Goal: Information Seeking & Learning: Check status

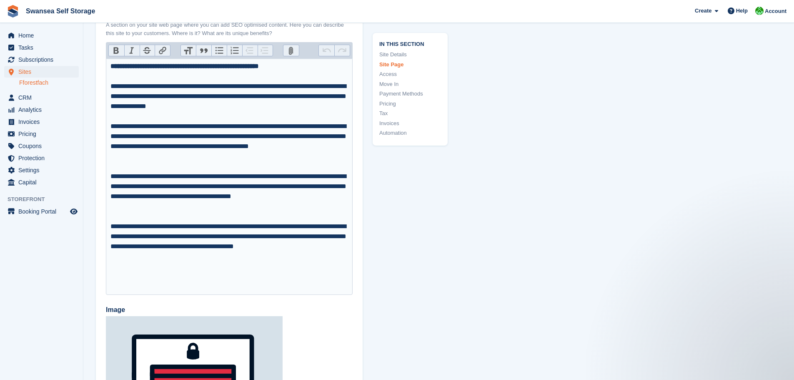
scroll to position [1083, 0]
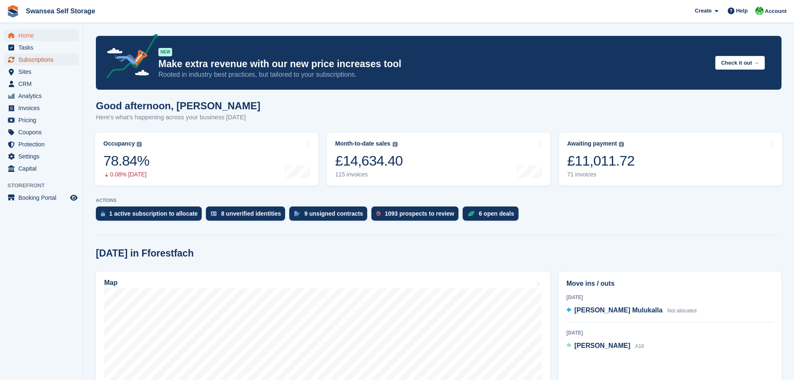
click at [37, 57] on span "Subscriptions" at bounding box center [43, 60] width 50 height 12
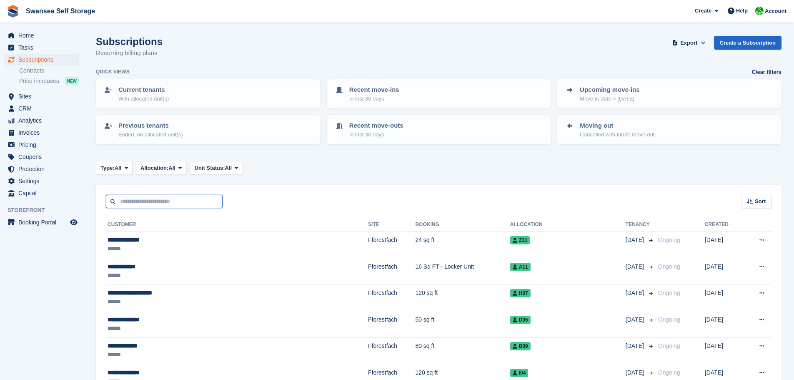
click at [140, 196] on input "text" at bounding box center [164, 202] width 117 height 14
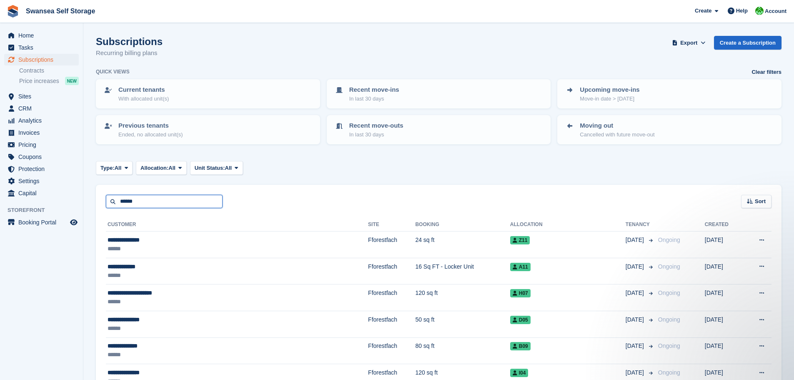
type input "******"
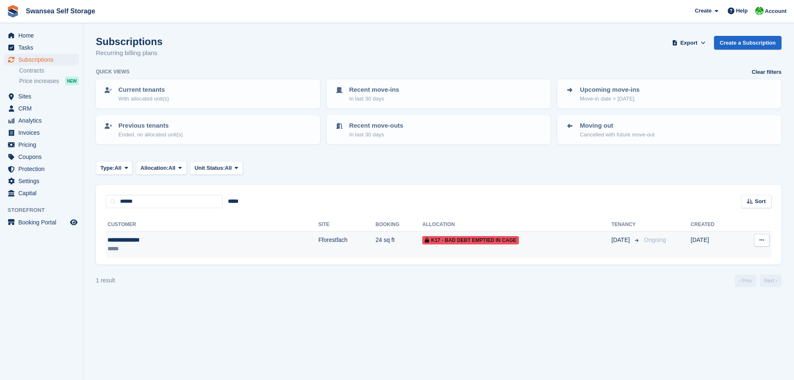
click at [318, 246] on td "Fforestfach" at bounding box center [346, 244] width 57 height 26
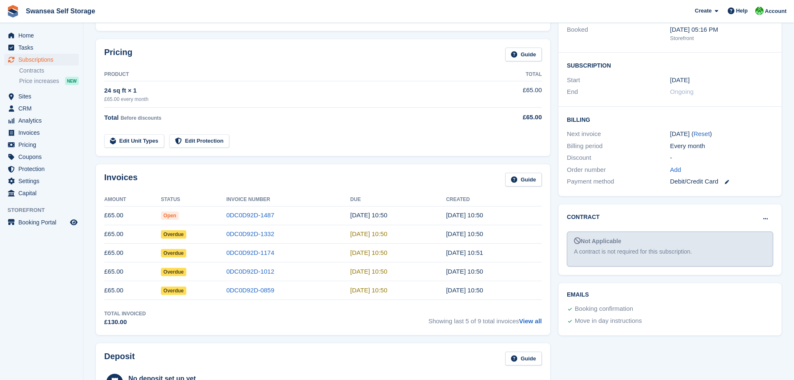
scroll to position [125, 0]
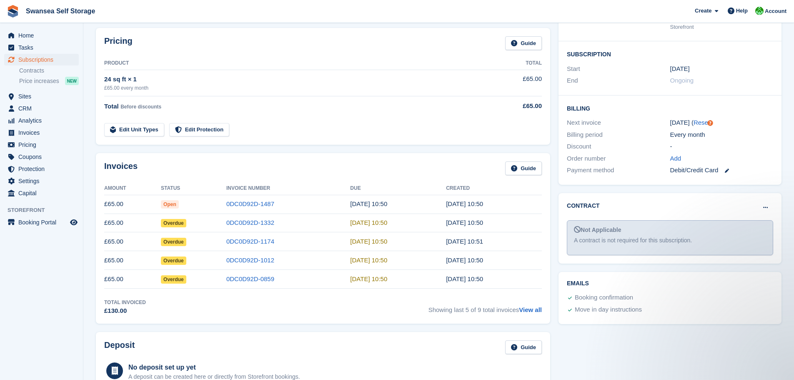
click at [247, 199] on td "0DC0D92D-1487" at bounding box center [288, 204] width 124 height 19
click at [263, 199] on td "0DC0D92D-1487" at bounding box center [288, 204] width 124 height 19
click at [258, 203] on link "0DC0D92D-1487" at bounding box center [250, 203] width 48 height 7
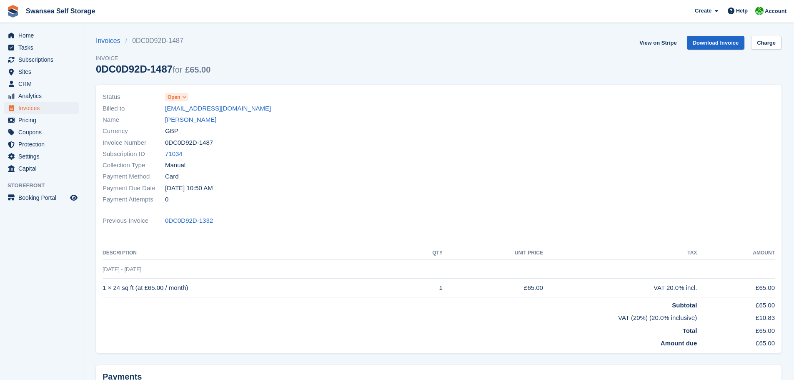
click at [115, 279] on td "1 × 24 sq ft (at £65.00 / month)" at bounding box center [253, 287] width 303 height 19
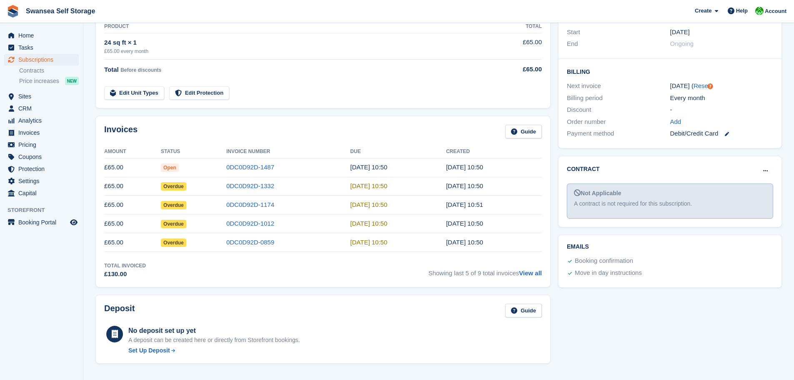
scroll to position [208, 0]
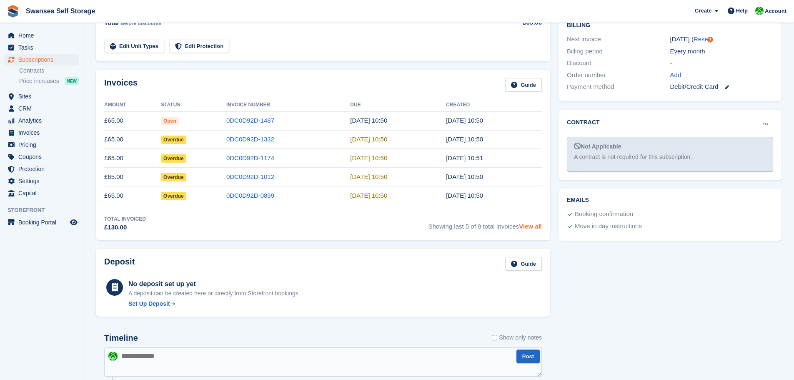
click at [526, 226] on link "View all" at bounding box center [530, 225] width 23 height 7
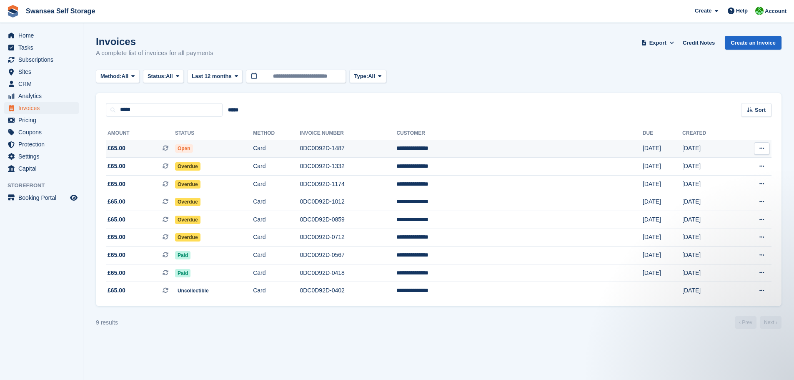
click at [379, 154] on td "0DC0D92D-1487" at bounding box center [348, 149] width 97 height 18
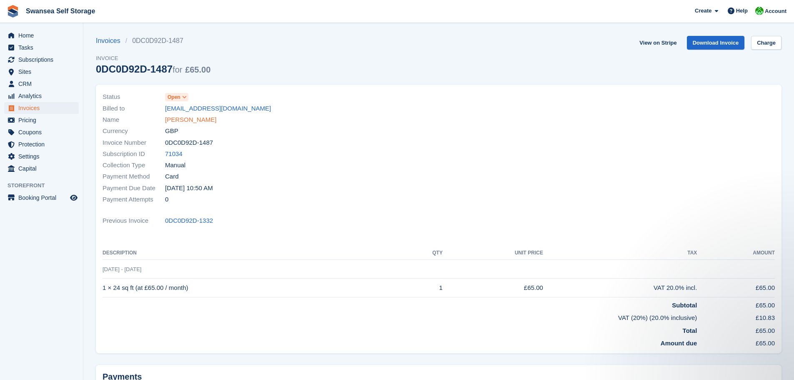
click at [190, 119] on link "[PERSON_NAME]" at bounding box center [190, 120] width 51 height 10
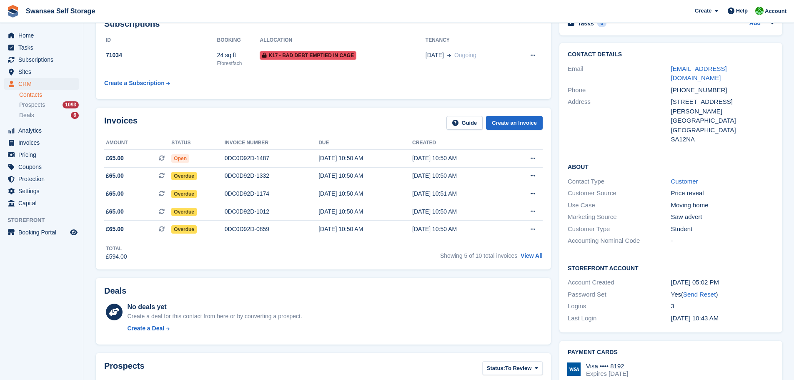
scroll to position [167, 0]
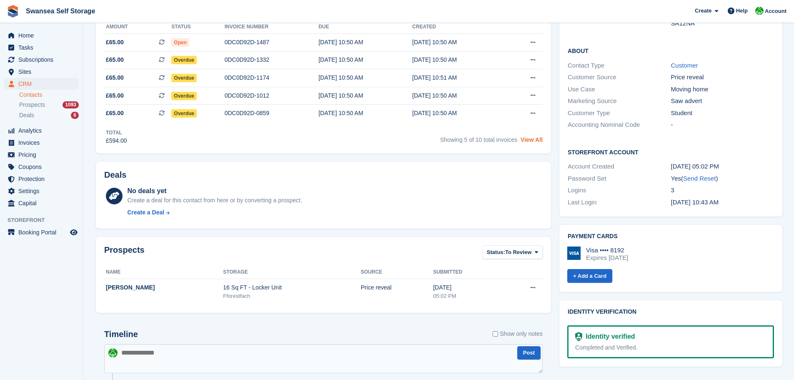
click at [537, 143] on link "View All" at bounding box center [531, 139] width 22 height 7
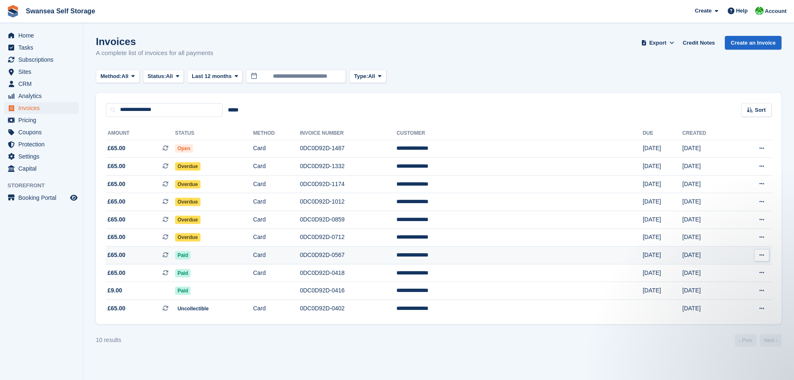
click at [190, 255] on span "Paid" at bounding box center [182, 255] width 15 height 8
click at [190, 274] on span "Paid" at bounding box center [182, 273] width 15 height 8
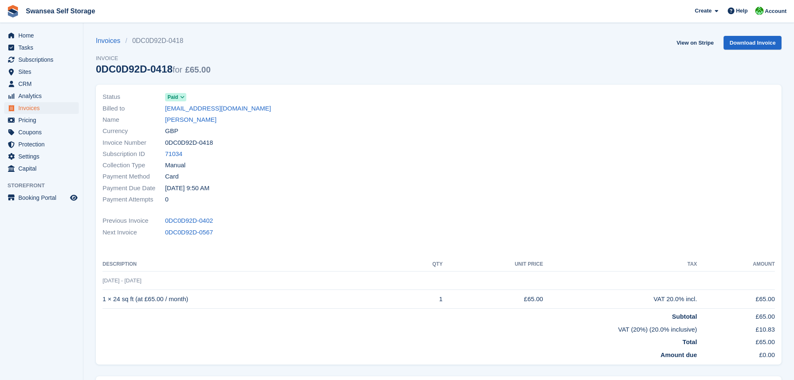
click at [219, 167] on div "Collection Type Manual" at bounding box center [267, 165] width 331 height 11
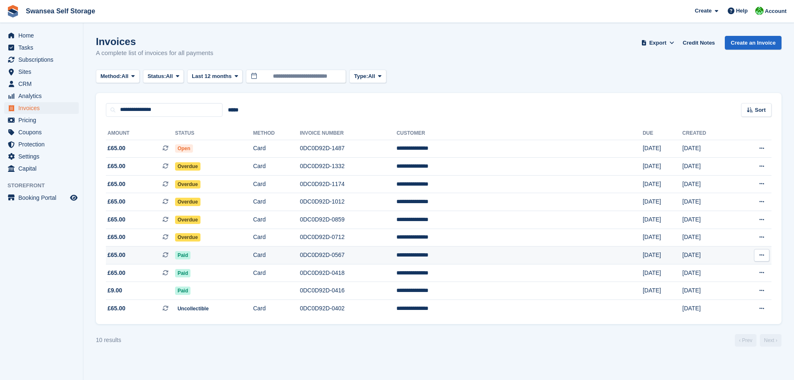
click at [190, 257] on span "Paid" at bounding box center [182, 255] width 15 height 8
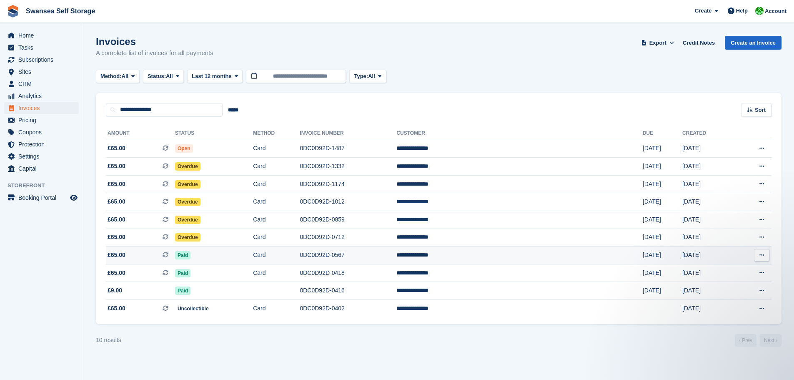
click at [190, 252] on span "Paid" at bounding box center [182, 255] width 15 height 8
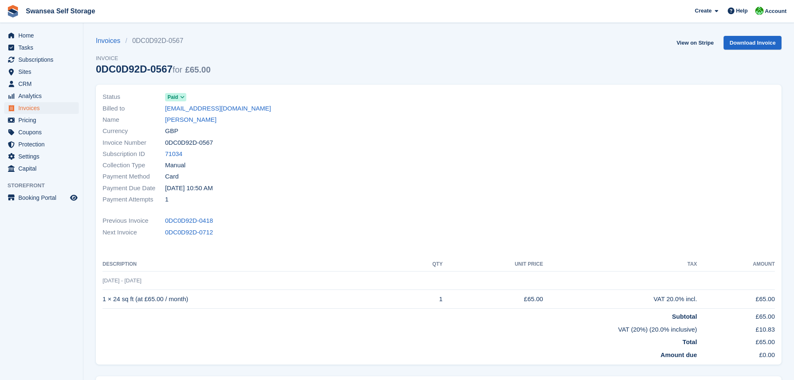
click at [184, 97] on span at bounding box center [182, 97] width 7 height 7
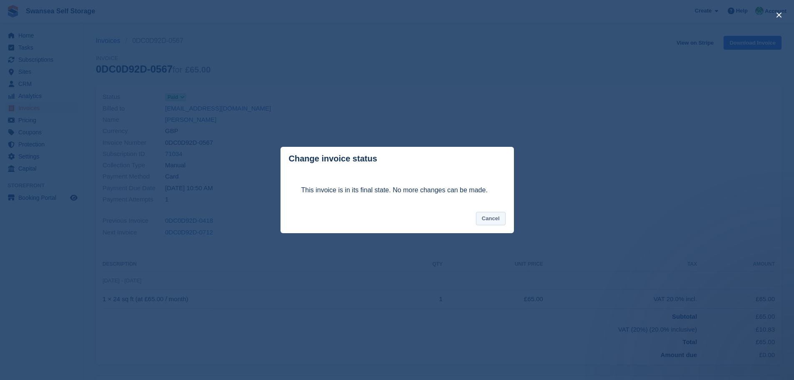
click at [494, 225] on button "Cancel" at bounding box center [491, 219] width 30 height 14
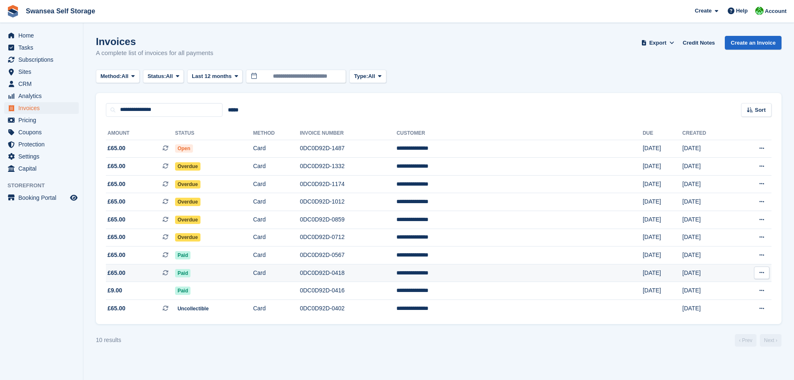
click at [190, 276] on span "Paid" at bounding box center [182, 273] width 15 height 8
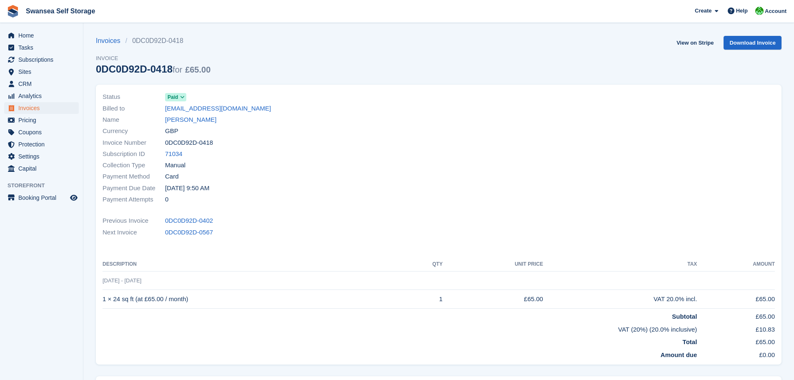
click at [292, 222] on div "Previous Invoice 0DC0D92D-0402" at bounding box center [438, 220] width 672 height 11
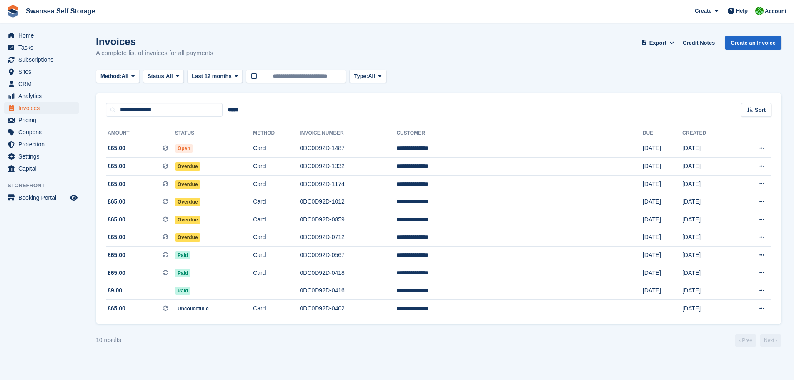
click at [220, 349] on section "Invoices A complete list of invoices for all payments Export Export Invoices Ex…" at bounding box center [438, 190] width 710 height 380
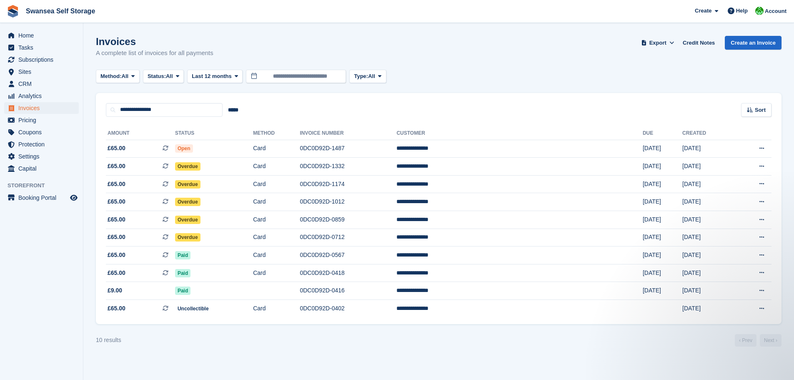
click at [216, 352] on section "Invoices A complete list of invoices for all payments Export Export Invoices Ex…" at bounding box center [438, 190] width 710 height 380
click at [387, 310] on td "0DC0D92D-0402" at bounding box center [348, 308] width 97 height 17
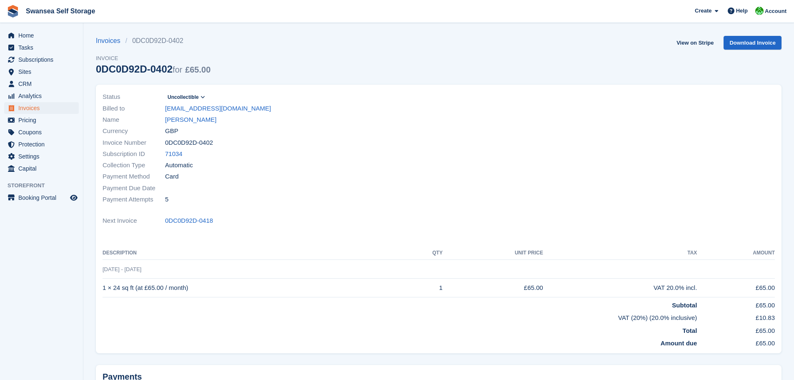
click at [336, 173] on div "Payment Method Card" at bounding box center [267, 176] width 331 height 11
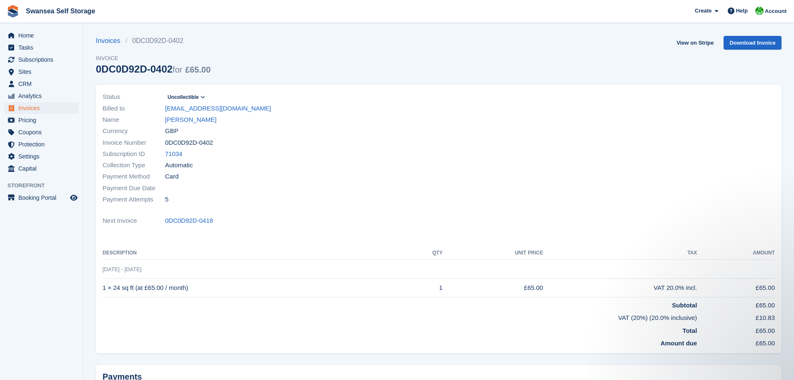
drag, startPoint x: 342, startPoint y: 149, endPoint x: 291, endPoint y: 116, distance: 60.7
click at [342, 149] on div "Subscription ID 71034" at bounding box center [267, 153] width 331 height 11
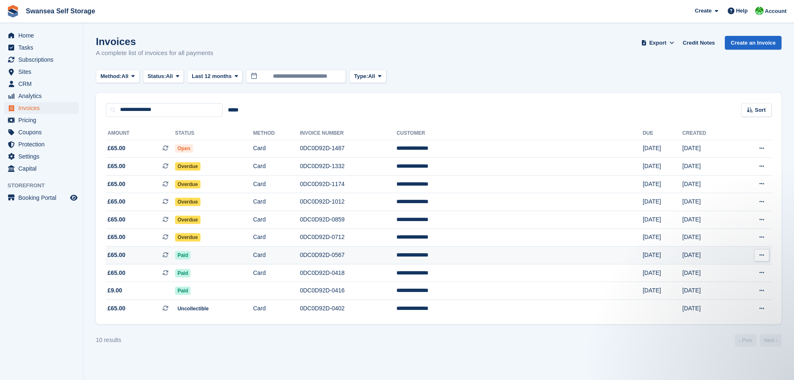
click at [218, 257] on td "Paid" at bounding box center [214, 255] width 78 height 18
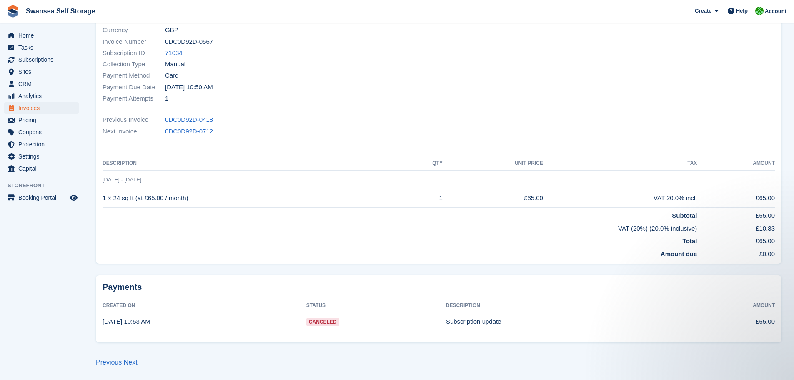
click at [346, 336] on div "Payments Created On Status Description Amount [DATE] 10:53 AM Canceled Subscrip…" at bounding box center [438, 308] width 685 height 67
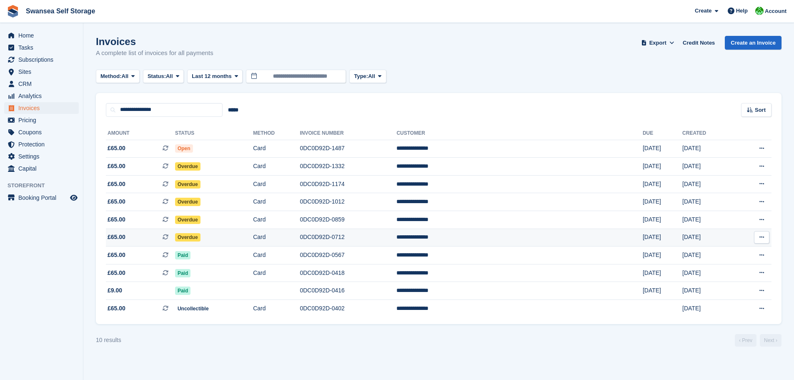
click at [200, 239] on span "Overdue" at bounding box center [187, 237] width 25 height 8
click at [190, 273] on span "Paid" at bounding box center [182, 273] width 15 height 8
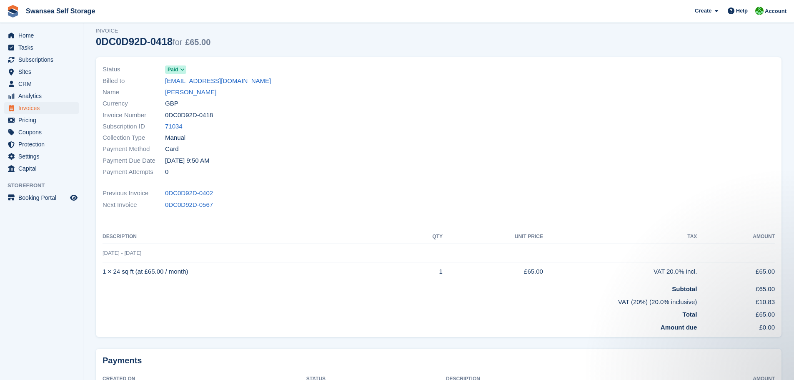
scroll to position [17, 0]
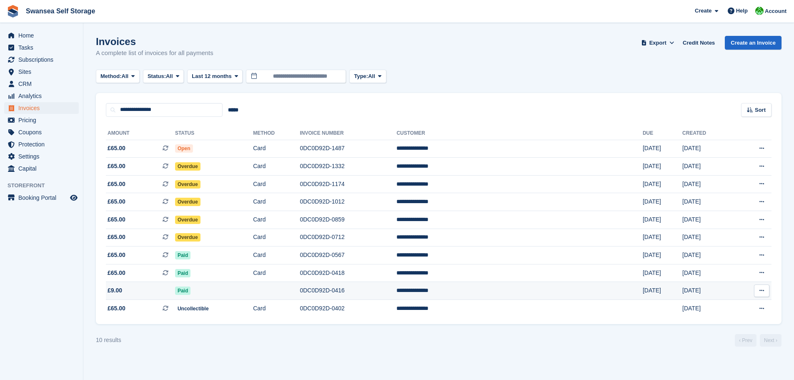
click at [208, 286] on td "Paid" at bounding box center [214, 291] width 78 height 18
click at [190, 271] on span "Paid" at bounding box center [182, 273] width 15 height 8
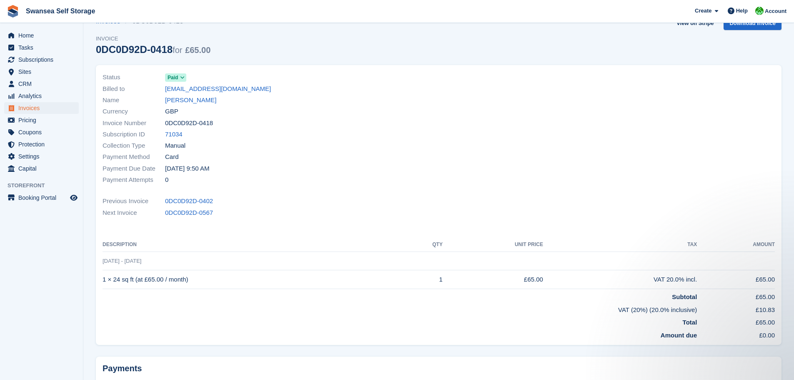
scroll to position [17, 0]
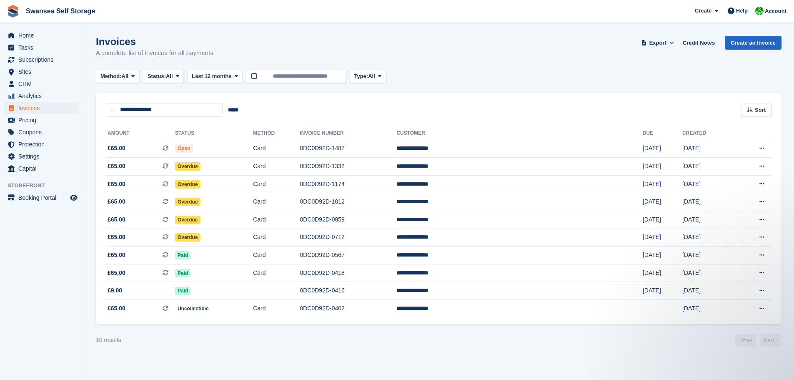
click at [296, 337] on div "10 results ‹ Prev Next ›" at bounding box center [438, 340] width 685 height 12
click at [439, 357] on section "Invoices A complete list of invoices for all payments Export Export Invoices Ex…" at bounding box center [438, 190] width 710 height 380
click at [190, 269] on span "Paid" at bounding box center [182, 273] width 15 height 8
click at [466, 62] on div "Invoices A complete list of invoices for all payments Export Export Invoices Ex…" at bounding box center [438, 52] width 685 height 32
click at [671, 365] on section "Invoices A complete list of invoices for all payments Export Export Invoices Ex…" at bounding box center [438, 190] width 710 height 380
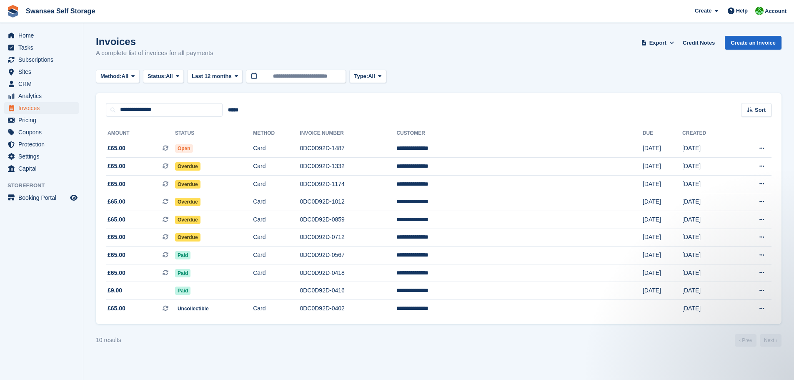
click at [488, 357] on section "Invoices A complete list of invoices for all payments Export Export Invoices Ex…" at bounding box center [438, 190] width 710 height 380
click at [443, 360] on section "Invoices A complete list of invoices for all payments Export Export Invoices Ex…" at bounding box center [438, 190] width 710 height 380
click at [401, 70] on div "Method: All All Bank Transfer Cash Cheque Debit/Credit Card Direct Debit SEPA D…" at bounding box center [438, 77] width 685 height 14
click at [362, 61] on div "Invoices A complete list of invoices for all payments Export Export Invoices Ex…" at bounding box center [438, 52] width 685 height 32
click at [244, 74] on div "Method: All All Bank Transfer Cash Cheque Debit/Credit Card Direct Debit SEPA D…" at bounding box center [243, 77] width 294 height 14
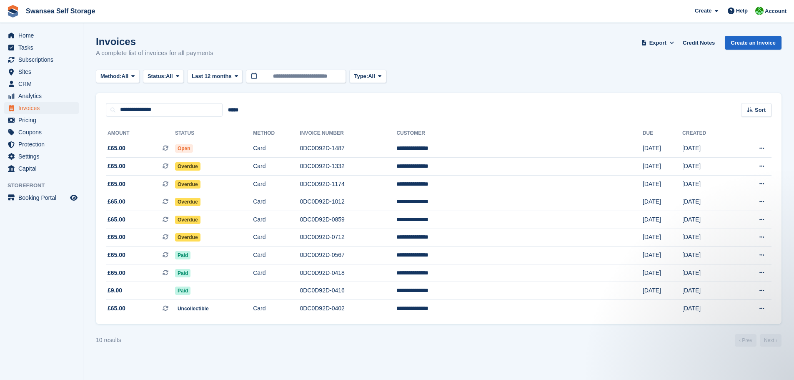
click at [348, 73] on div "Method: All All Bank Transfer Cash Cheque Debit/Credit Card Direct Debit SEPA D…" at bounding box center [243, 77] width 294 height 14
drag, startPoint x: 97, startPoint y: 40, endPoint x: 222, endPoint y: 49, distance: 125.8
click at [222, 49] on div "Invoices A complete list of invoices for all payments Export Export Invoices Ex…" at bounding box center [438, 52] width 685 height 32
click at [221, 52] on div "Invoices A complete list of invoices for all payments Export Export Invoices Ex…" at bounding box center [438, 52] width 685 height 32
drag, startPoint x: 213, startPoint y: 54, endPoint x: 100, endPoint y: 42, distance: 114.0
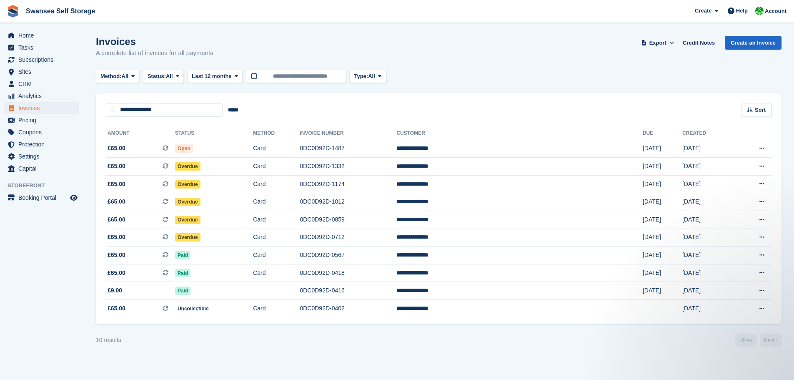
click at [100, 42] on div "Invoices A complete list of invoices for all payments" at bounding box center [154, 47] width 117 height 22
click at [100, 37] on h1 "Invoices" at bounding box center [154, 41] width 117 height 11
click at [96, 40] on h1 "Invoices" at bounding box center [154, 41] width 117 height 11
drag, startPoint x: 217, startPoint y: 51, endPoint x: 95, endPoint y: 43, distance: 122.3
click at [95, 43] on section "Invoices A complete list of invoices for all payments Export Export Invoices Ex…" at bounding box center [438, 190] width 710 height 380
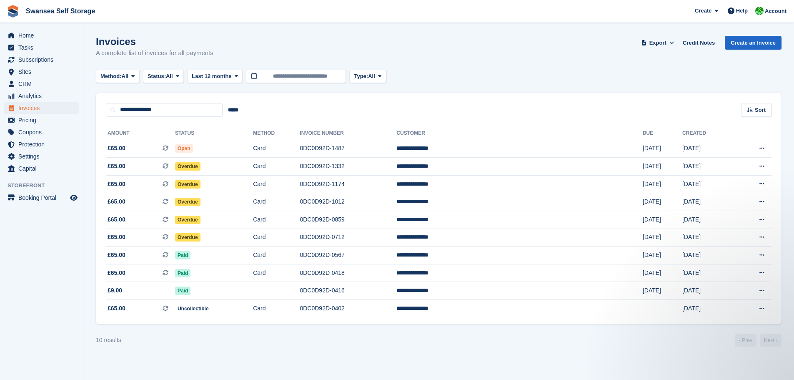
click at [117, 29] on section "Invoices A complete list of invoices for all payments Export Export Invoices Ex…" at bounding box center [438, 190] width 710 height 380
click at [100, 40] on h1 "Invoices" at bounding box center [154, 41] width 117 height 11
click at [340, 362] on section "Invoices A complete list of invoices for all payments Export Export Invoices Ex…" at bounding box center [438, 190] width 710 height 380
click at [190, 273] on span "Paid" at bounding box center [182, 273] width 15 height 8
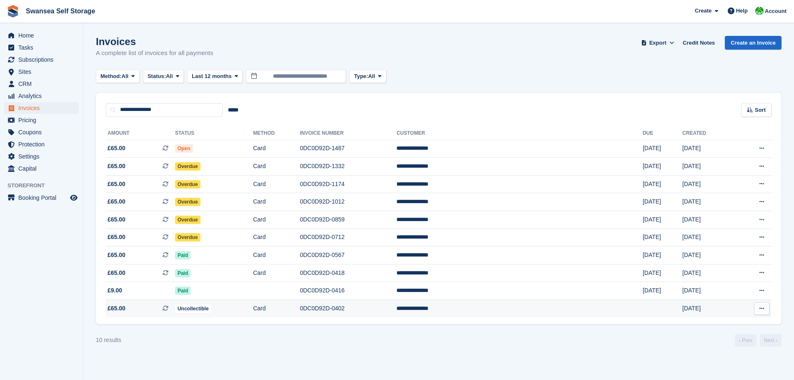
click at [211, 312] on span "Uncollectible" at bounding box center [193, 308] width 36 height 8
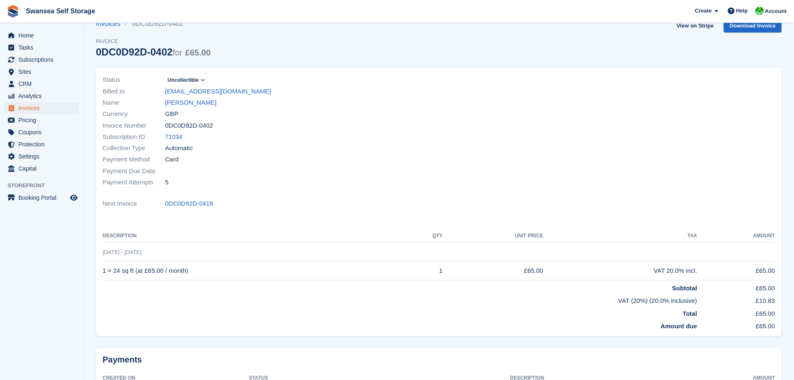
scroll to position [6, 0]
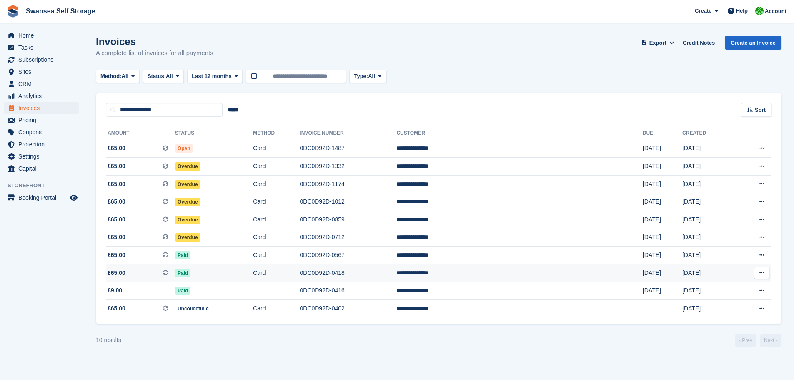
click at [124, 274] on span "£65.00" at bounding box center [116, 272] width 18 height 9
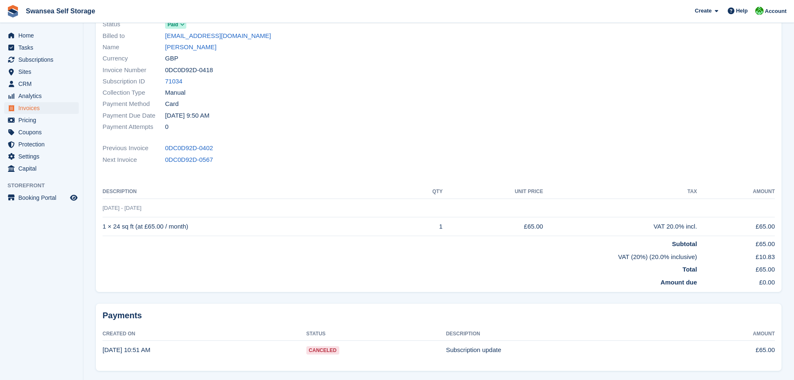
scroll to position [101, 0]
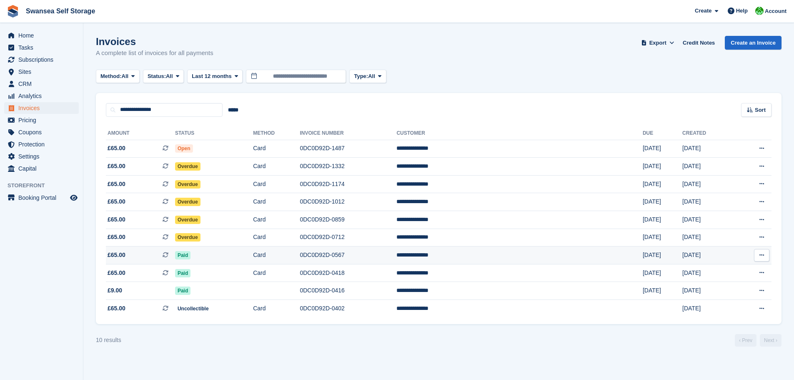
click at [219, 255] on td "Paid" at bounding box center [214, 255] width 78 height 18
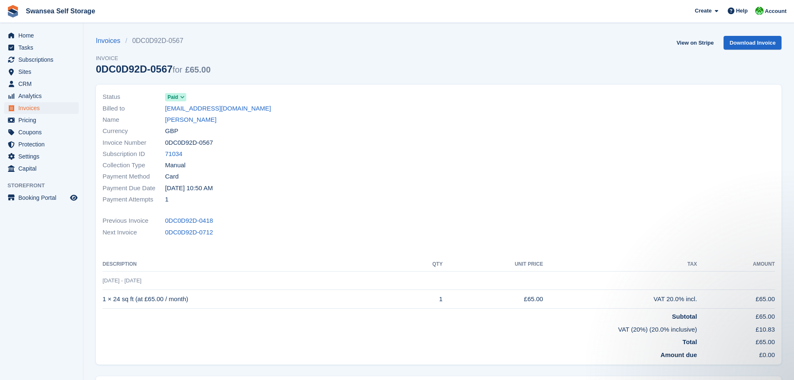
click at [435, 71] on div "Invoices 0DC0D92D-0567 Invoice 0DC0D92D-0567 for £65.00 View on Stripe Download…" at bounding box center [438, 60] width 685 height 49
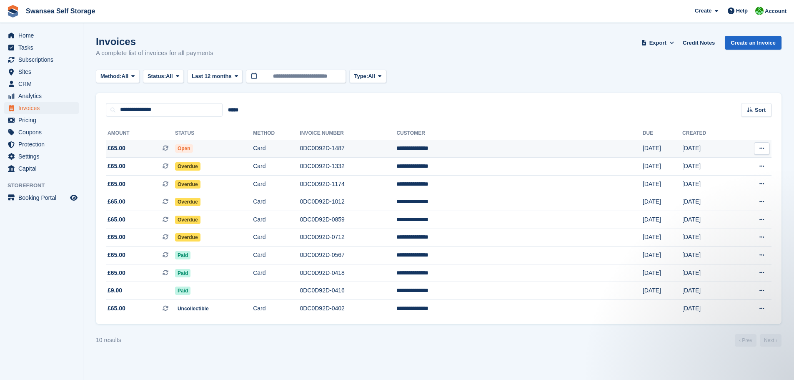
click at [381, 153] on td "0DC0D92D-1487" at bounding box center [348, 149] width 97 height 18
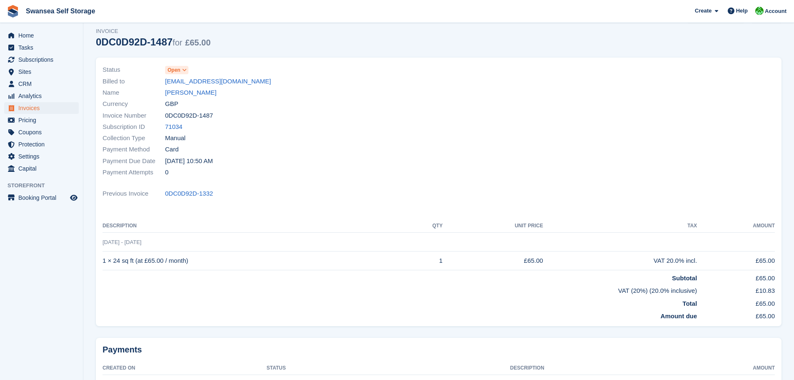
scroll to position [42, 0]
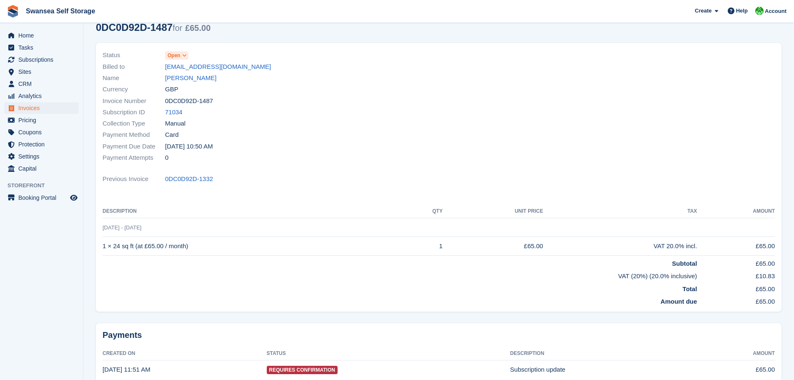
click at [392, 119] on div "Collection Type Manual" at bounding box center [267, 123] width 331 height 11
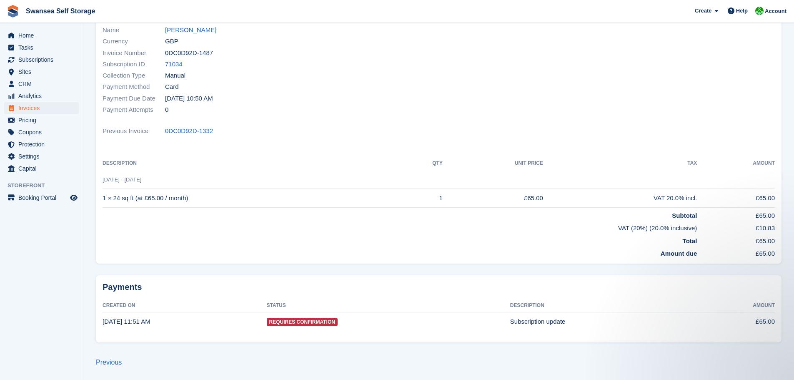
scroll to position [0, 0]
